Goal: Task Accomplishment & Management: Manage account settings

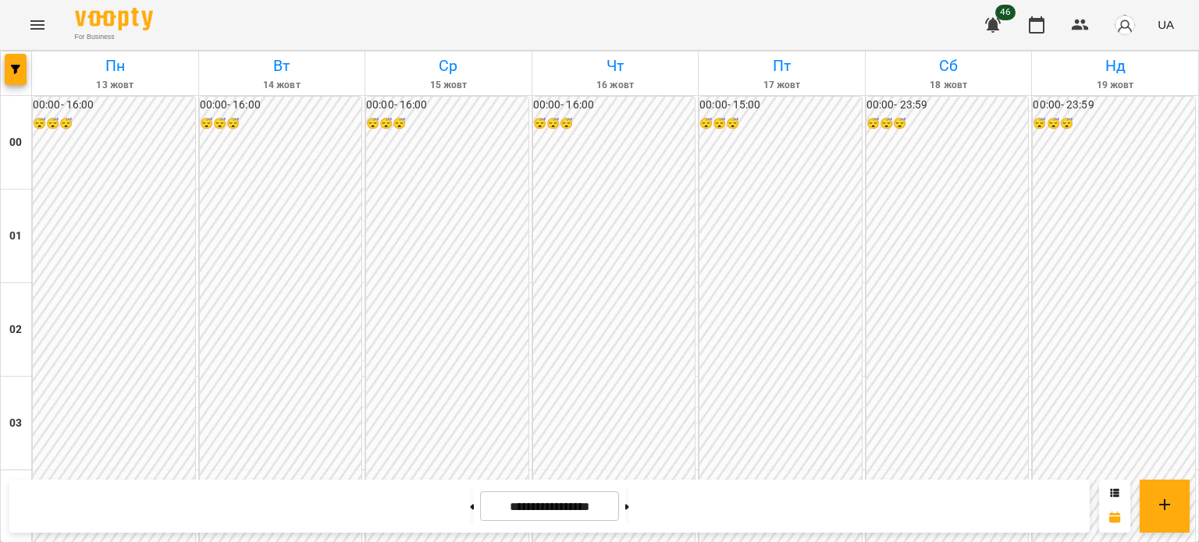
scroll to position [1403, 0]
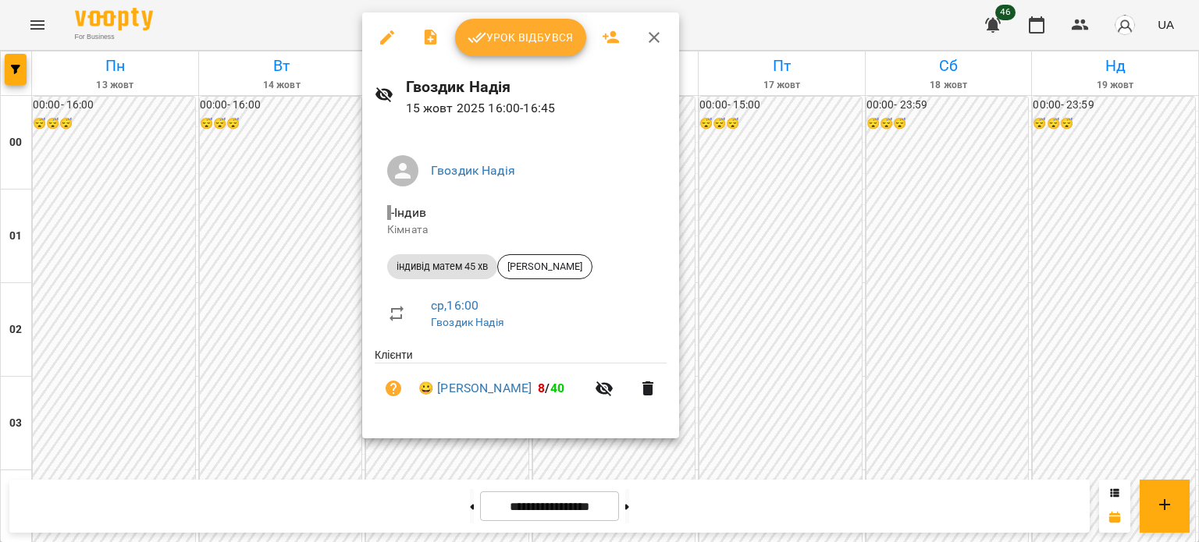
click at [489, 44] on span "Урок відбувся" at bounding box center [521, 37] width 106 height 19
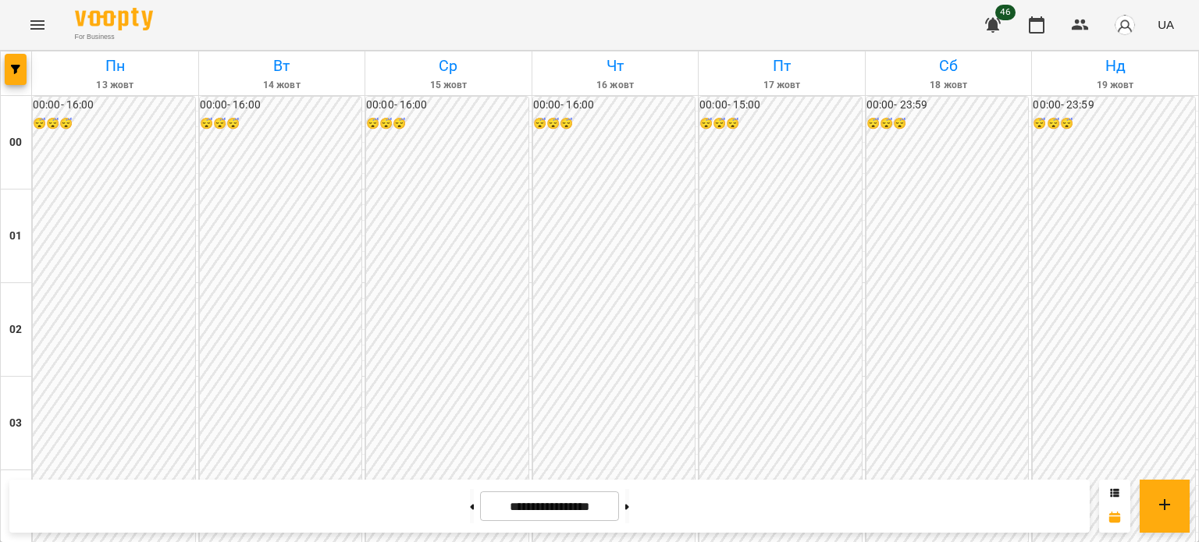
scroll to position [1561, 0]
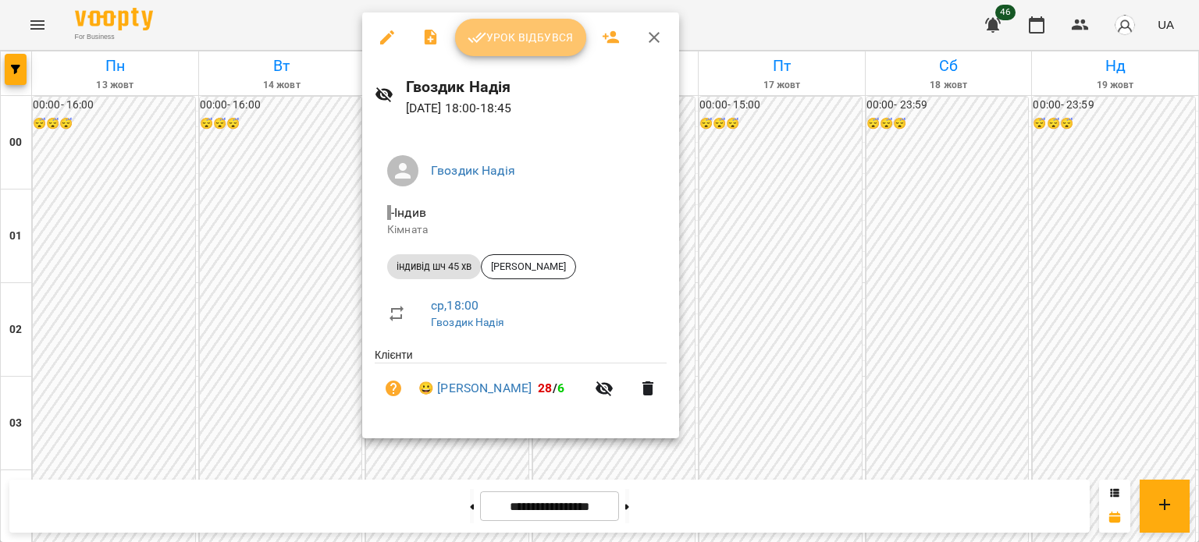
click at [518, 40] on span "Урок відбувся" at bounding box center [521, 37] width 106 height 19
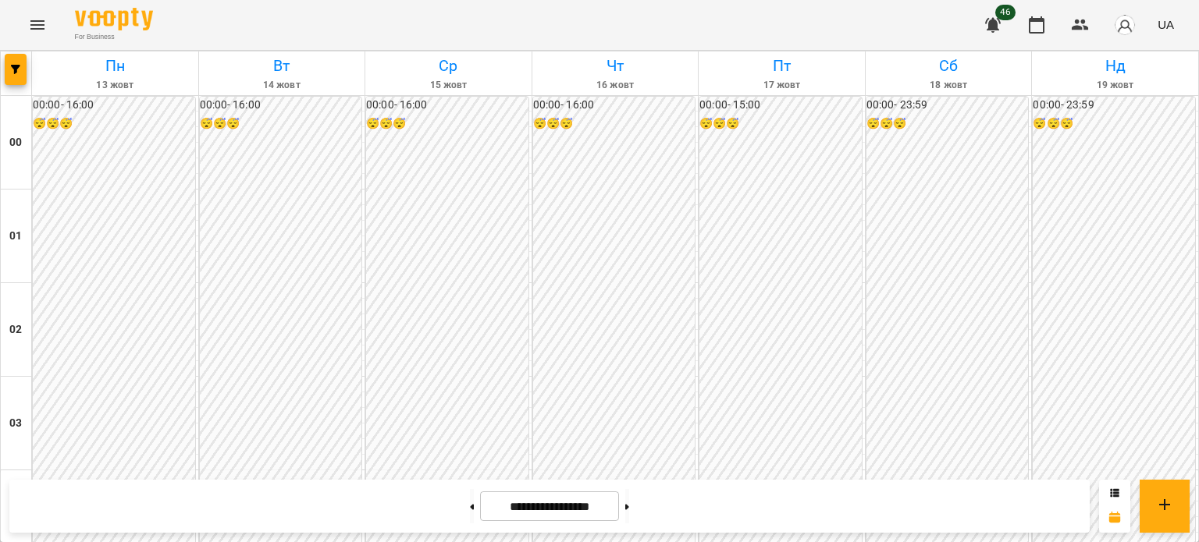
scroll to position [1639, 0]
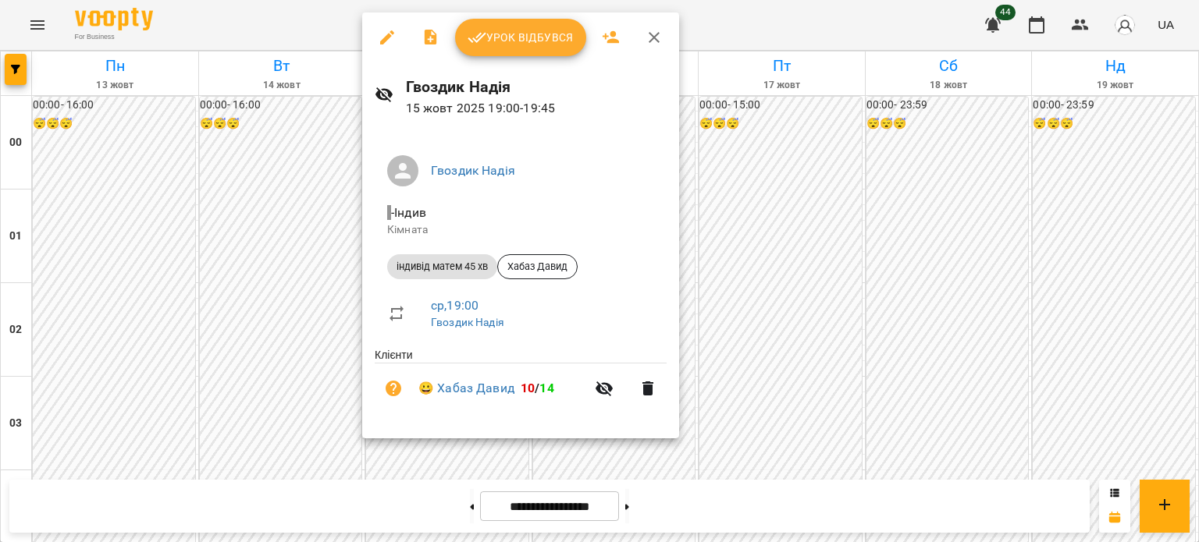
click at [541, 37] on span "Урок відбувся" at bounding box center [521, 37] width 106 height 19
